Goal: Transaction & Acquisition: Obtain resource

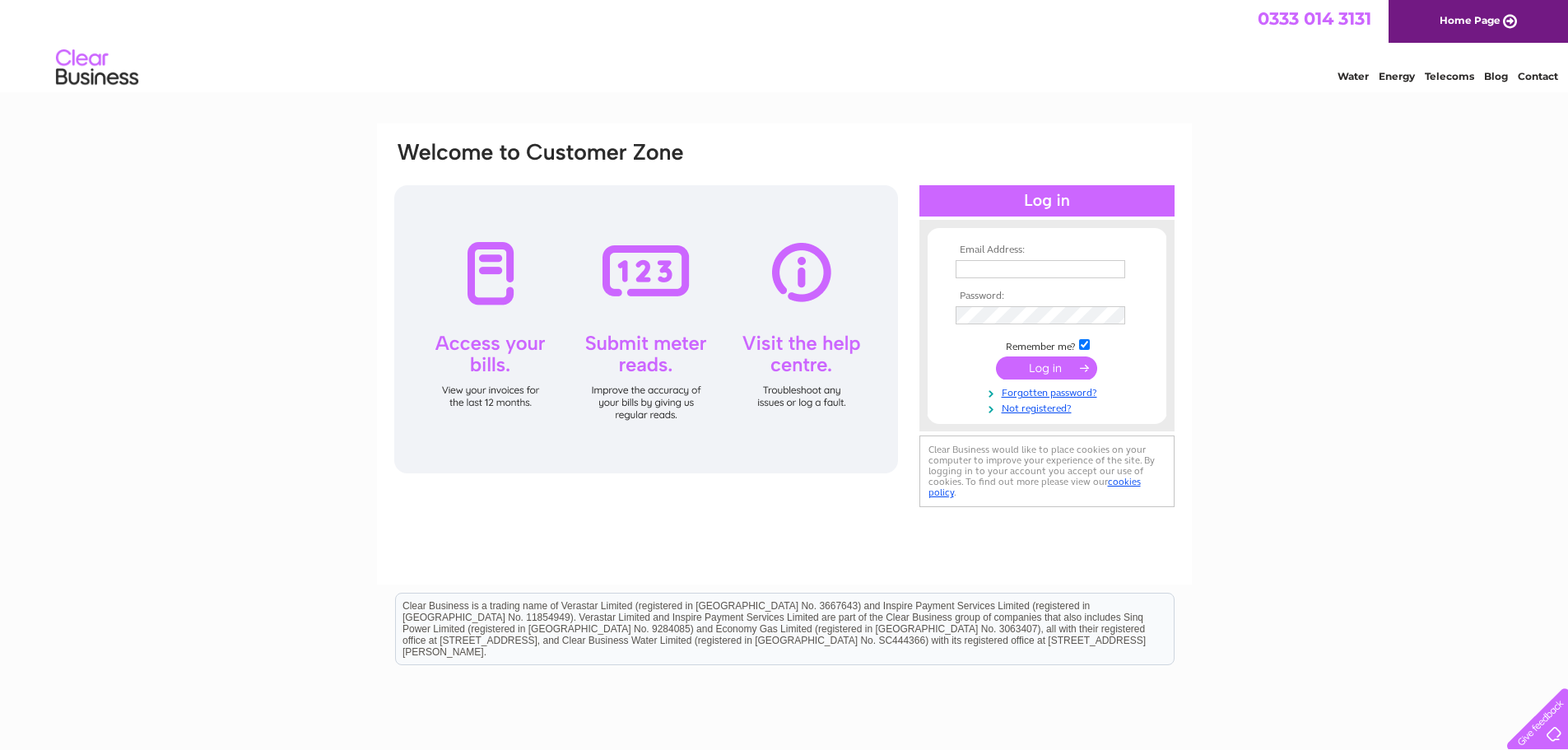
type input "[EMAIL_ADDRESS][DOMAIN_NAME]"
click at [1080, 365] on input "submit" at bounding box center [1047, 368] width 101 height 23
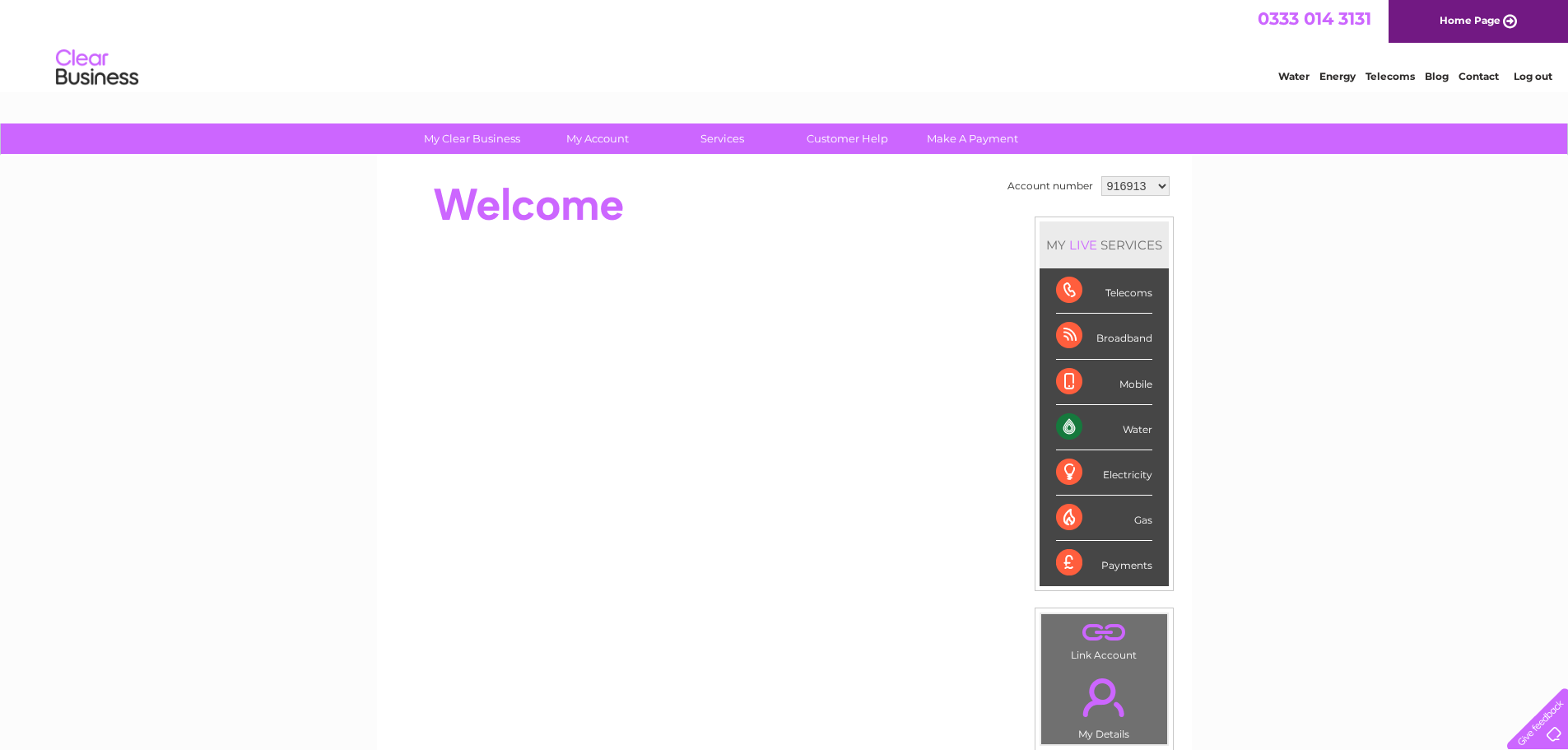
click at [1118, 192] on select "916913 993231 1150964" at bounding box center [1136, 186] width 68 height 20
select select "1150964"
click at [1102, 176] on select "916913 993231 1150964" at bounding box center [1136, 186] width 68 height 20
click at [614, 136] on link "My Account" at bounding box center [597, 139] width 136 height 31
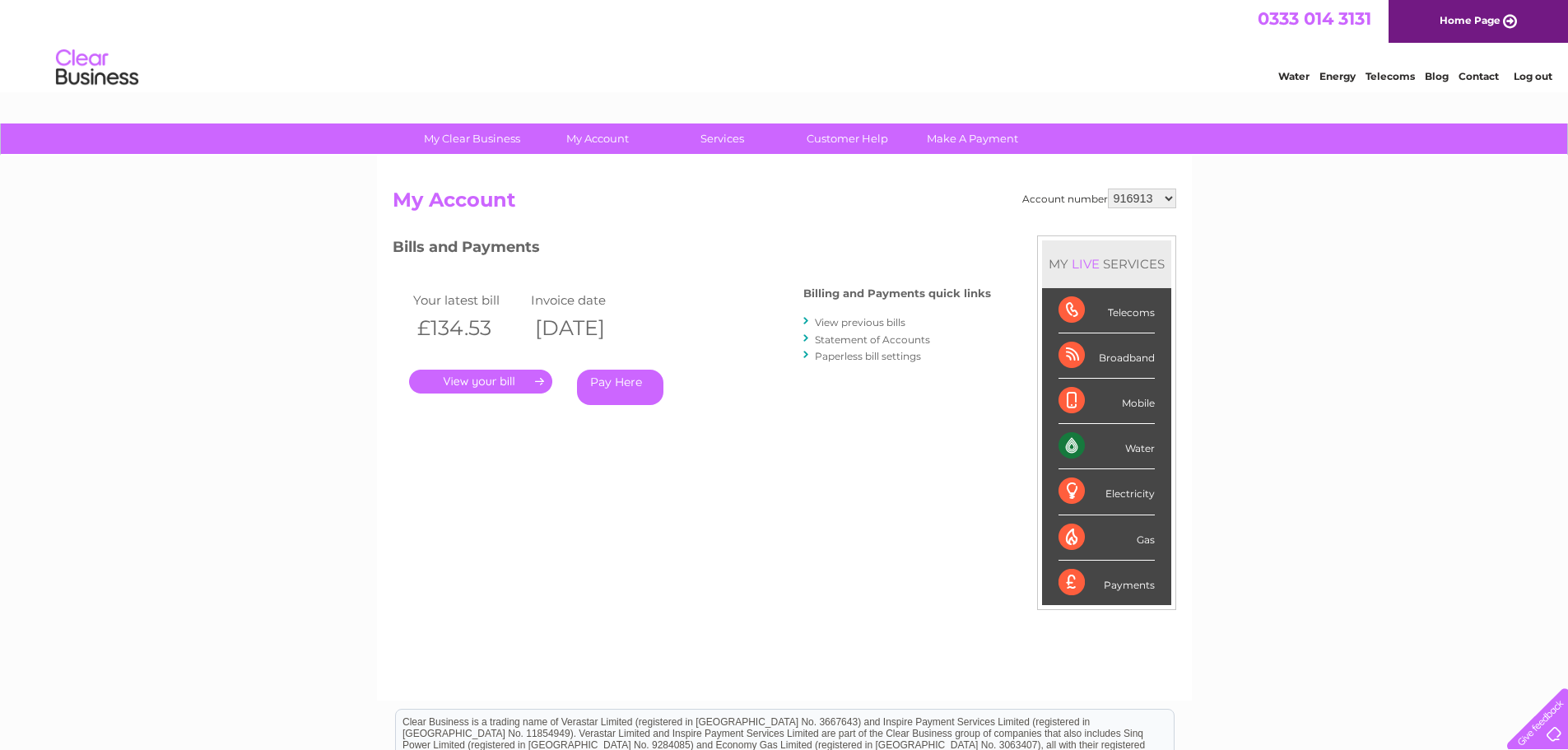
click at [529, 375] on link "." at bounding box center [481, 382] width 143 height 24
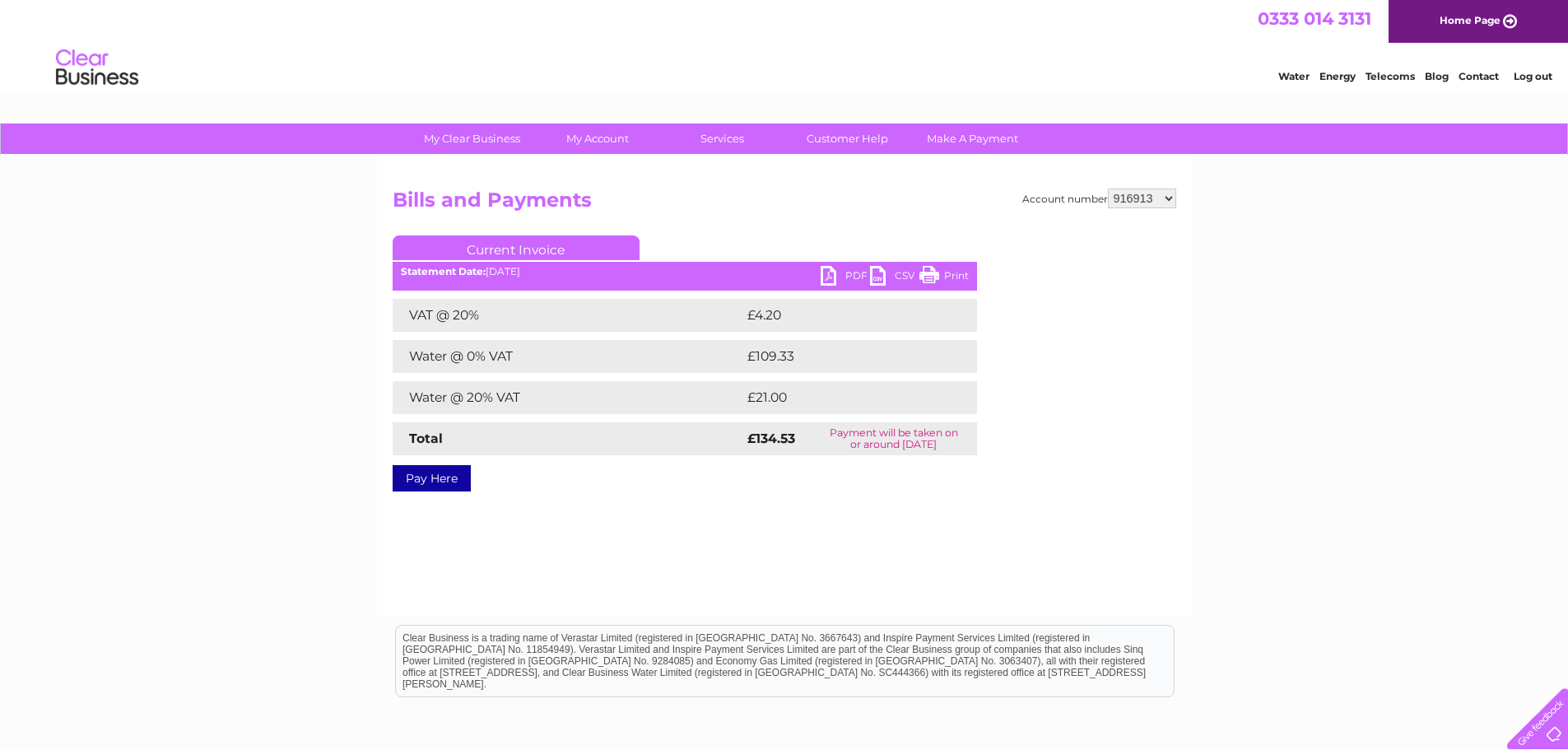
click at [846, 273] on link "PDF" at bounding box center [845, 278] width 49 height 24
click at [1130, 202] on select "916913 993231 1150964" at bounding box center [1142, 199] width 68 height 20
select select "1150964"
click at [1109, 189] on select "916913 993231 1150964" at bounding box center [1142, 199] width 68 height 20
click at [853, 274] on link "PDF" at bounding box center [845, 278] width 49 height 24
